Goal: Transaction & Acquisition: Book appointment/travel/reservation

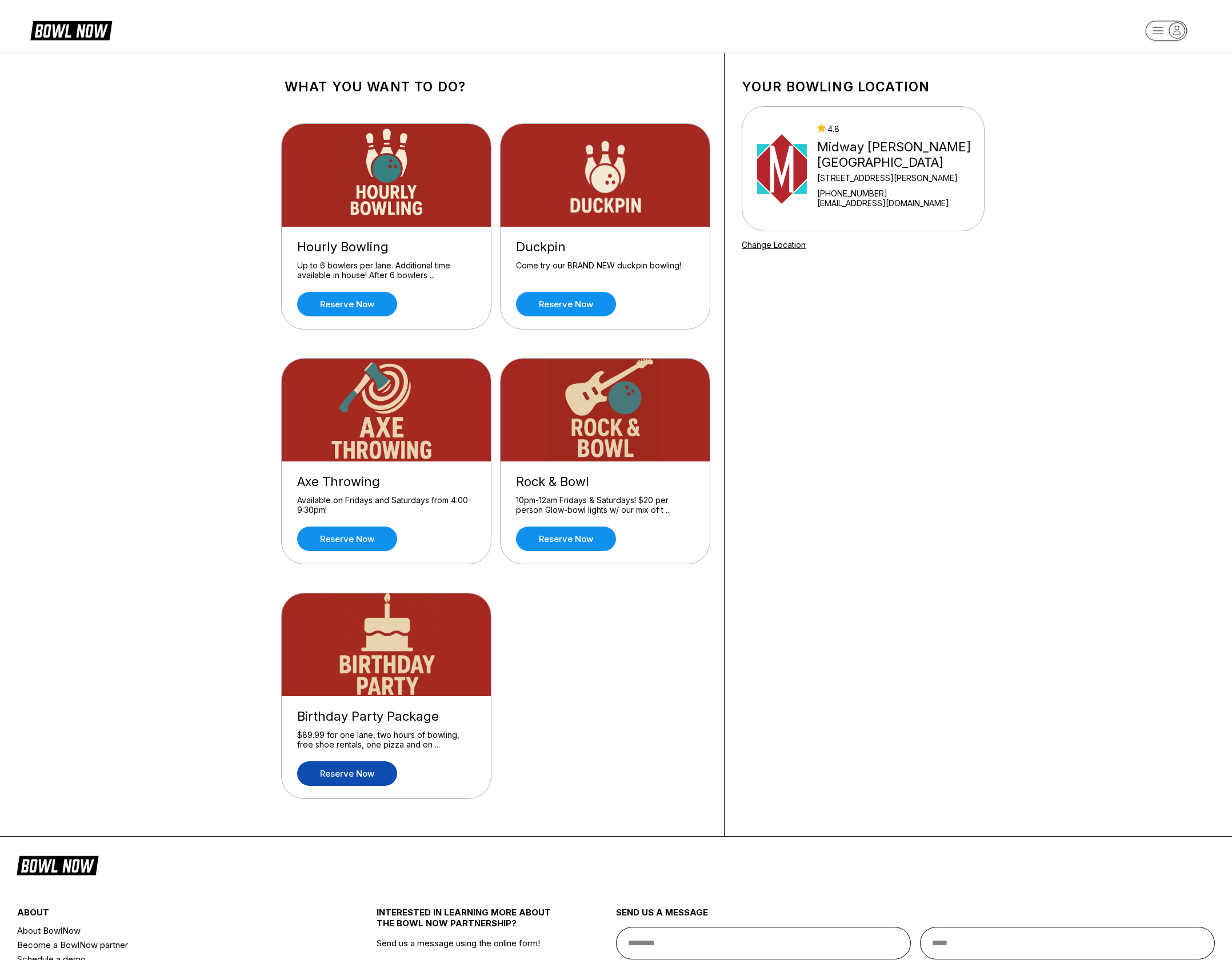
click at [352, 773] on link "Reserve now" at bounding box center [347, 773] width 100 height 24
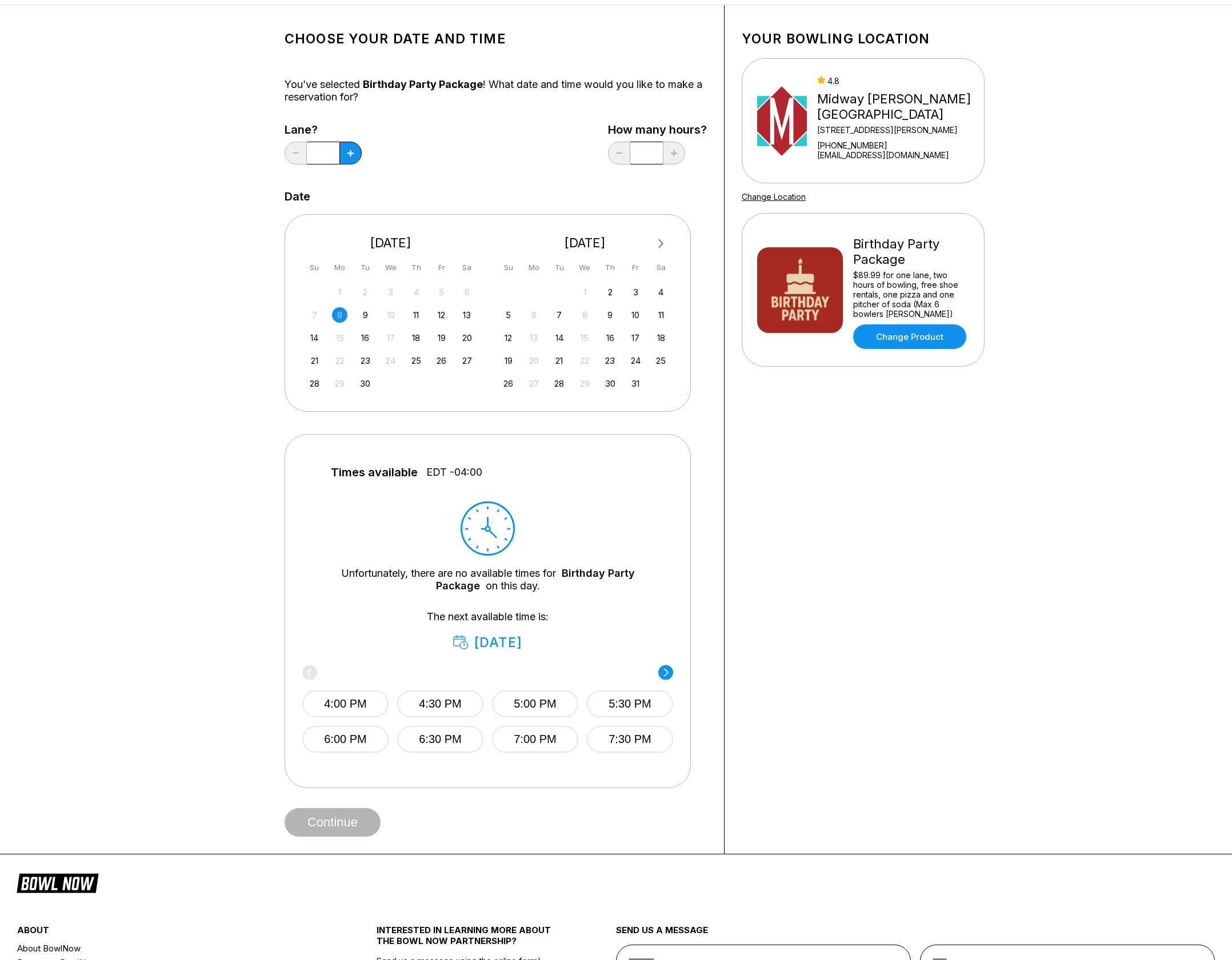
scroll to position [51, 0]
